Goal: Browse casually

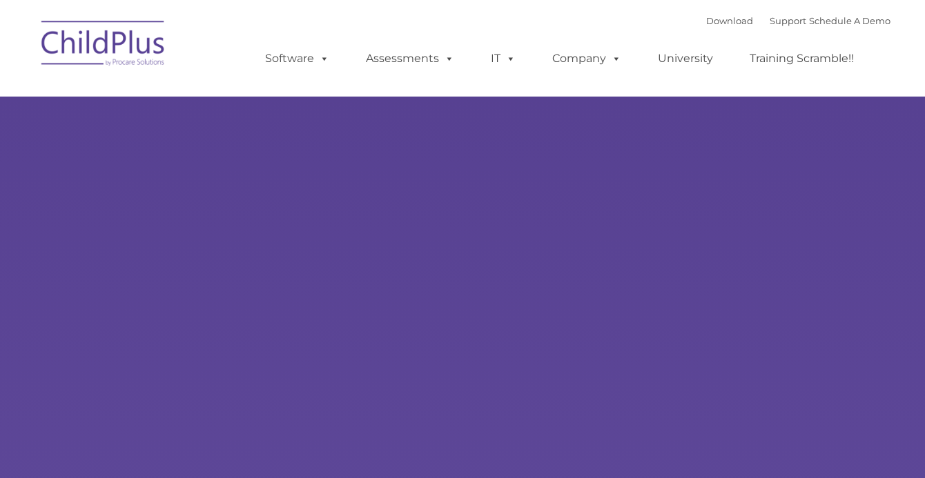
type input ""
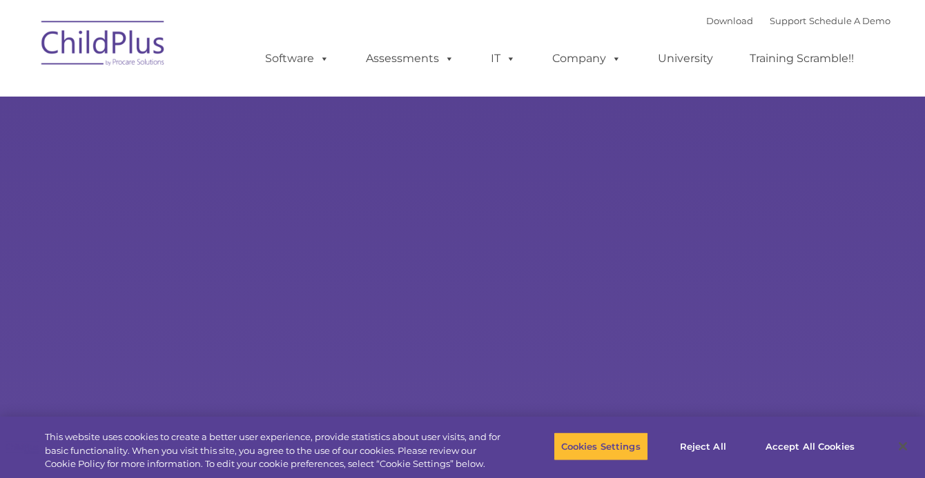
select select "MEDIUM"
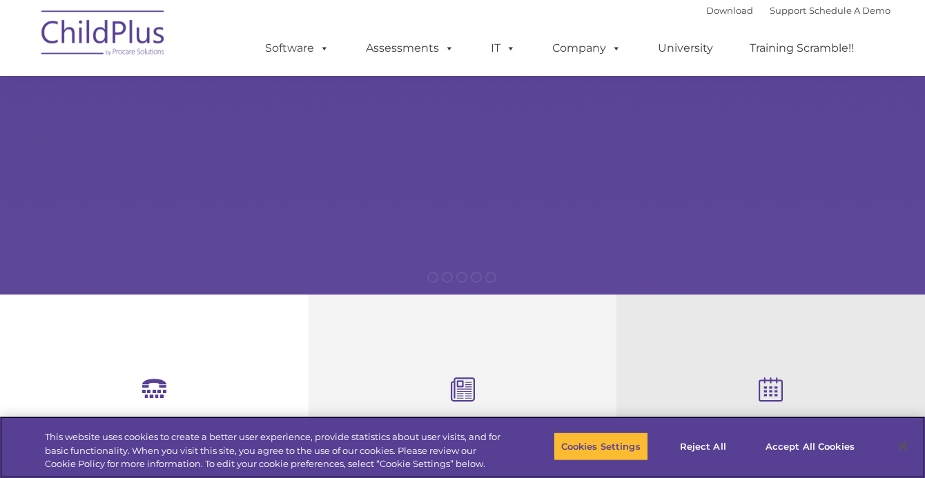
scroll to position [246, 0]
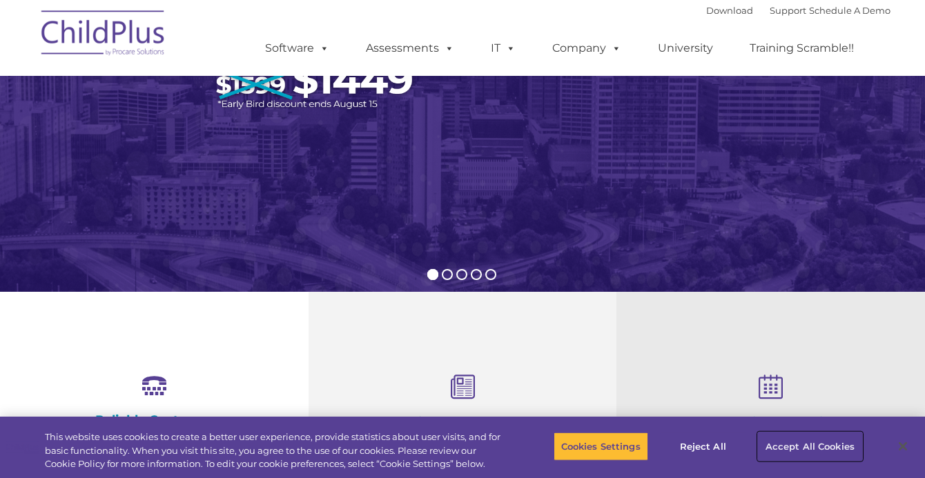
click at [801, 440] on button "Accept All Cookies" at bounding box center [810, 446] width 104 height 29
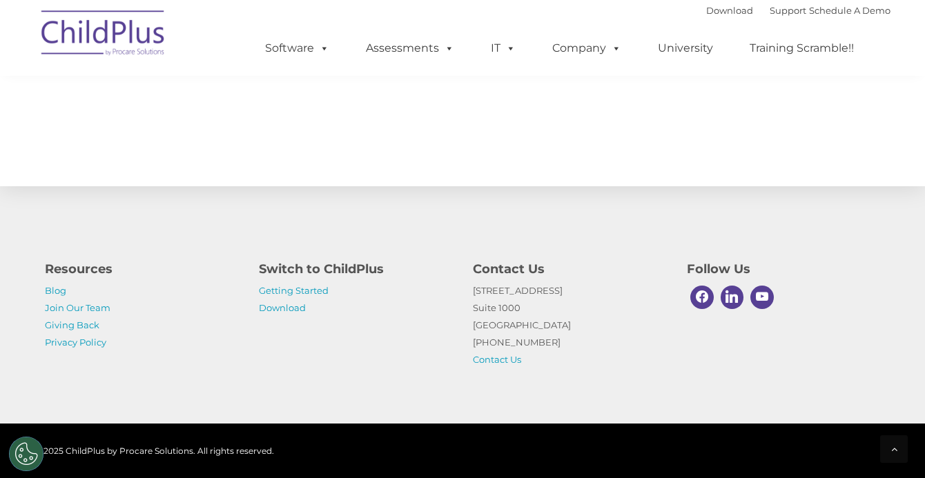
scroll to position [1572, 0]
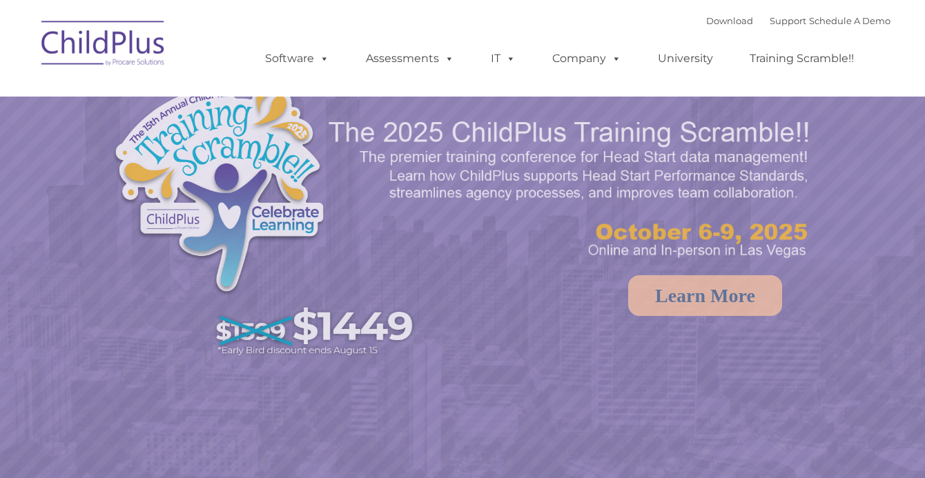
select select "MEDIUM"
